Goal: Task Accomplishment & Management: Use online tool/utility

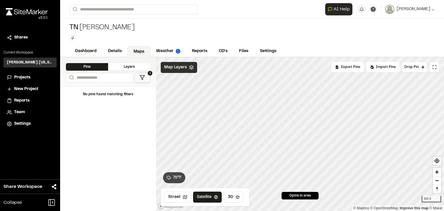
click at [189, 67] on icon at bounding box center [191, 67] width 5 height 5
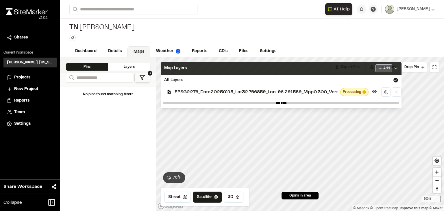
click at [386, 68] on html "Close sidebar v 3.0.1 Shares Current Workspace [PERSON_NAME] [US_STATE] KH Proj…" at bounding box center [222, 105] width 444 height 211
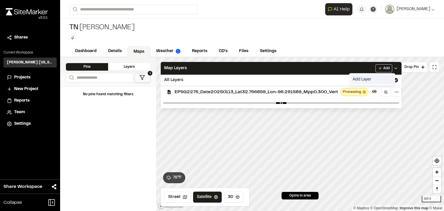
click at [367, 80] on link "Add Layer" at bounding box center [371, 80] width 43 height 10
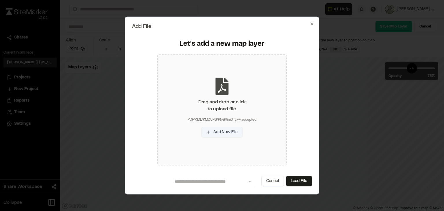
click at [222, 133] on button "Add New File" at bounding box center [221, 132] width 41 height 10
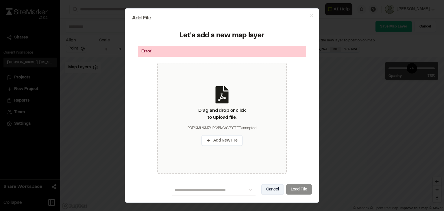
click at [269, 188] on button "Cancel" at bounding box center [272, 189] width 23 height 10
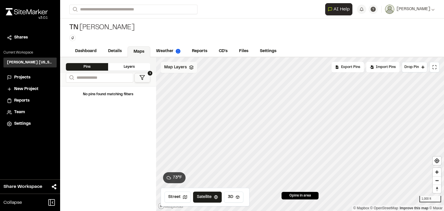
click at [187, 68] on div "Map Layers" at bounding box center [179, 67] width 36 height 11
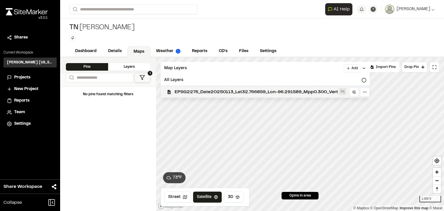
click at [345, 92] on icon at bounding box center [342, 91] width 5 height 5
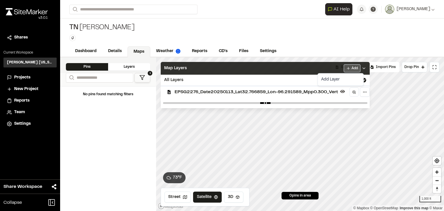
click at [353, 66] on html "Close sidebar v 3.0.1 Shares Current Workspace [PERSON_NAME] [US_STATE] KH Proj…" at bounding box center [222, 105] width 444 height 211
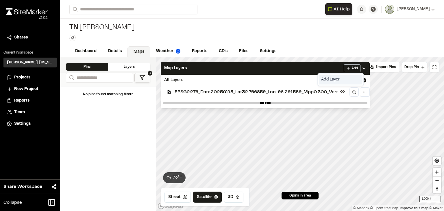
click at [331, 80] on link "Add Layer" at bounding box center [340, 80] width 43 height 10
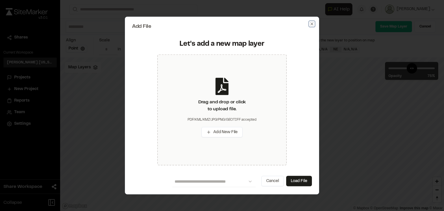
click at [311, 23] on icon "button" at bounding box center [311, 23] width 5 height 5
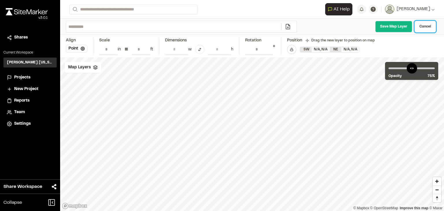
click at [421, 27] on link "Cancel" at bounding box center [424, 27] width 21 height 12
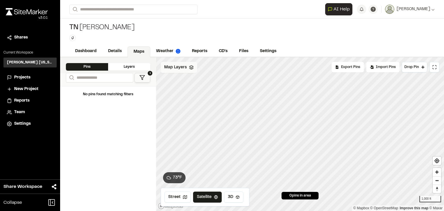
click at [189, 66] on icon at bounding box center [191, 67] width 5 height 5
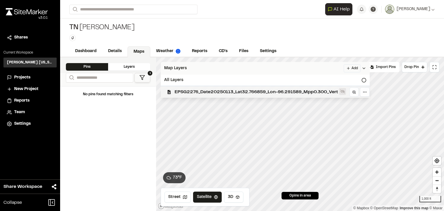
click at [344, 90] on icon at bounding box center [342, 92] width 5 height 4
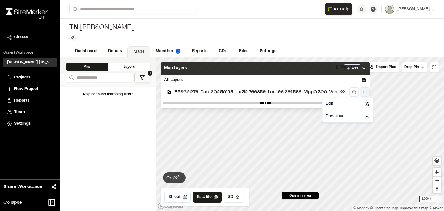
click at [368, 91] on html "Close sidebar v 3.0.1 Shares Current Workspace [PERSON_NAME] [US_STATE] KH Proj…" at bounding box center [222, 105] width 444 height 211
click at [356, 103] on div "Edit" at bounding box center [347, 104] width 48 height 10
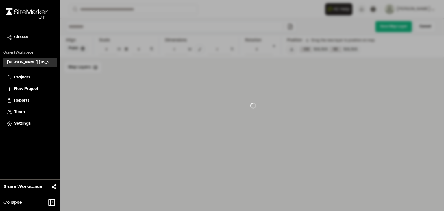
type input "**********"
type input "*****"
type input "****"
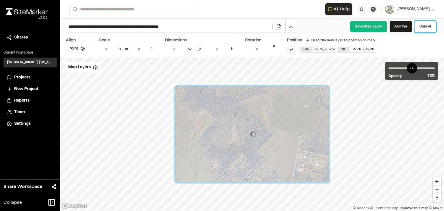
click at [423, 29] on link "Cancel" at bounding box center [424, 27] width 21 height 12
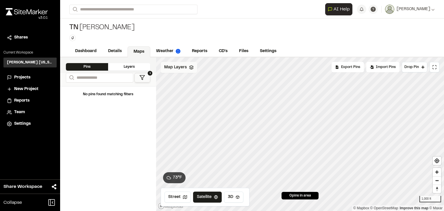
click at [191, 66] on polygon at bounding box center [191, 66] width 4 height 2
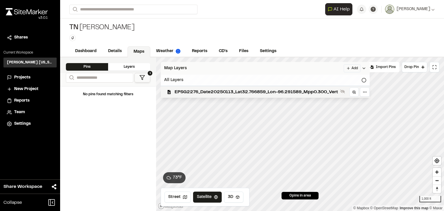
click at [366, 79] on icon at bounding box center [363, 80] width 5 height 5
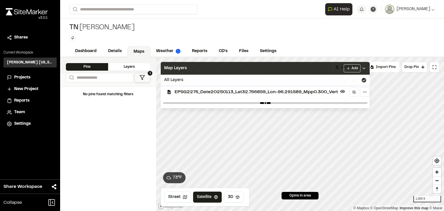
click at [366, 70] on icon at bounding box center [363, 68] width 5 height 5
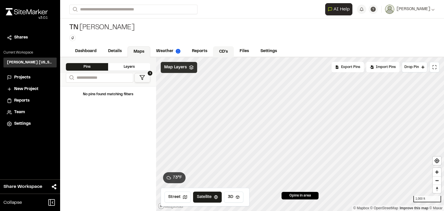
click at [221, 49] on link "CD's" at bounding box center [223, 51] width 21 height 11
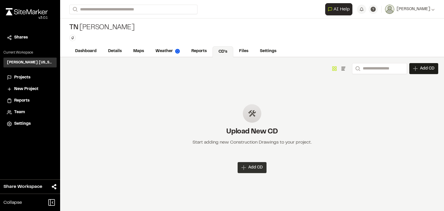
click at [251, 166] on span "Add CD" at bounding box center [255, 167] width 14 height 6
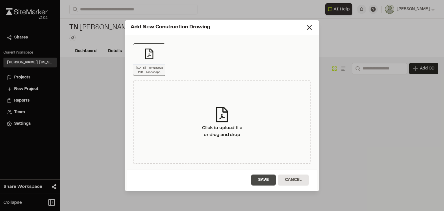
click at [263, 182] on button "Save" at bounding box center [263, 179] width 25 height 11
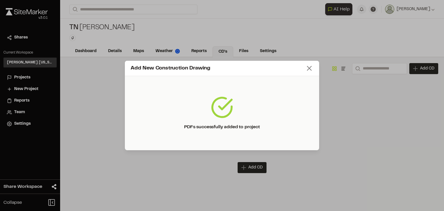
click at [311, 68] on icon at bounding box center [309, 68] width 8 height 8
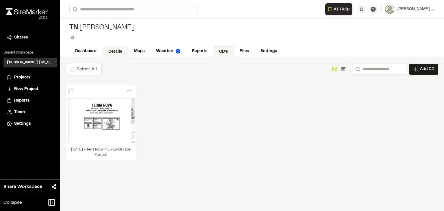
click at [116, 51] on link "Details" at bounding box center [115, 51] width 26 height 11
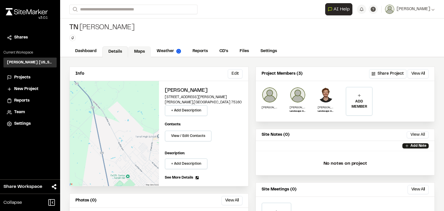
click at [140, 51] on link "Maps" at bounding box center [139, 51] width 23 height 11
